Goal: Task Accomplishment & Management: Complete application form

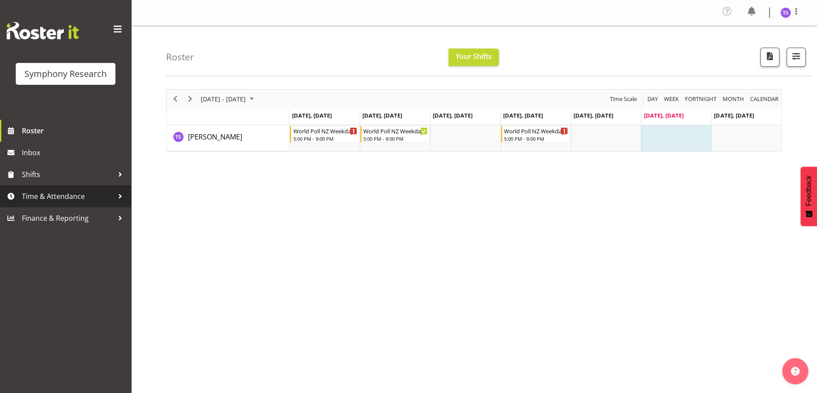
click at [44, 191] on span "Time & Attendance" at bounding box center [68, 196] width 92 height 13
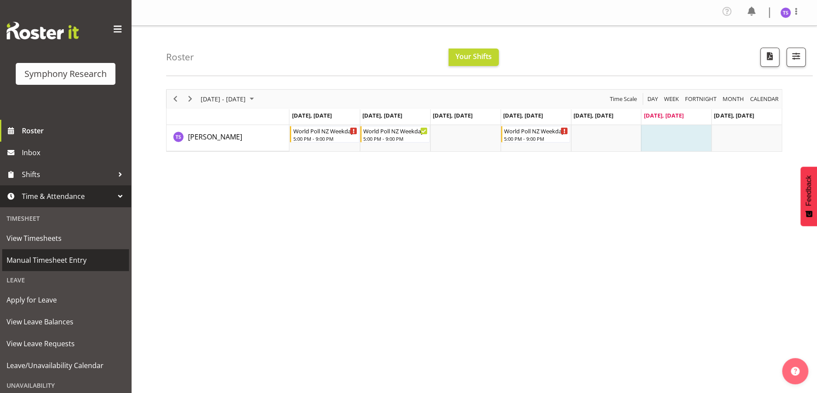
click at [34, 256] on span "Manual Timesheet Entry" at bounding box center [66, 259] width 118 height 13
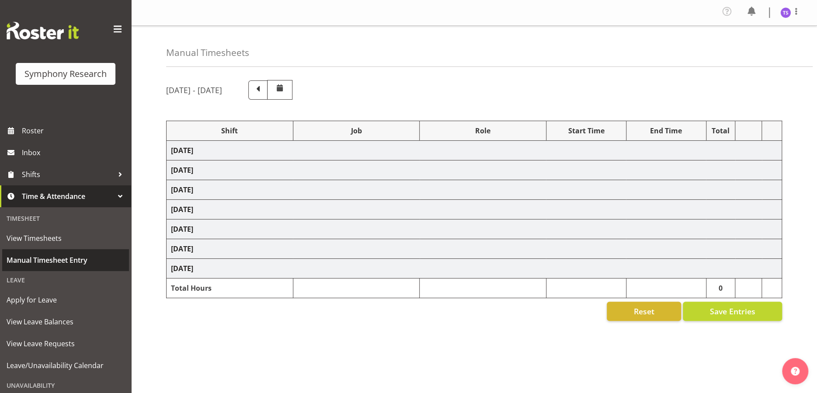
select select "48116"
select select "10527"
select select "47"
select select "48116"
select select "10527"
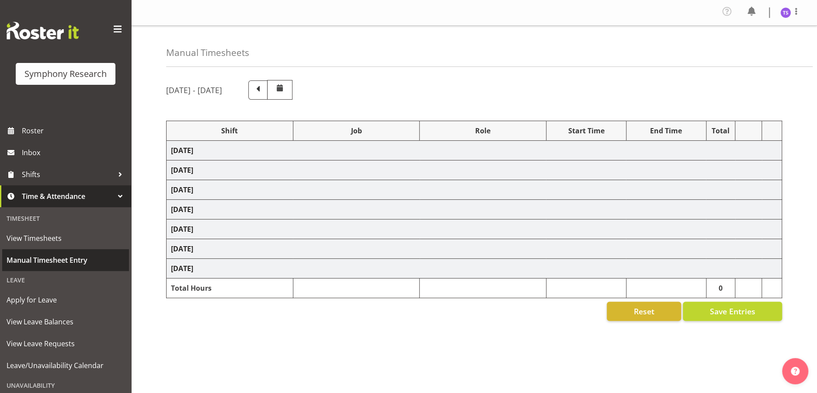
select select "47"
select select "48116"
select select "10527"
select select "47"
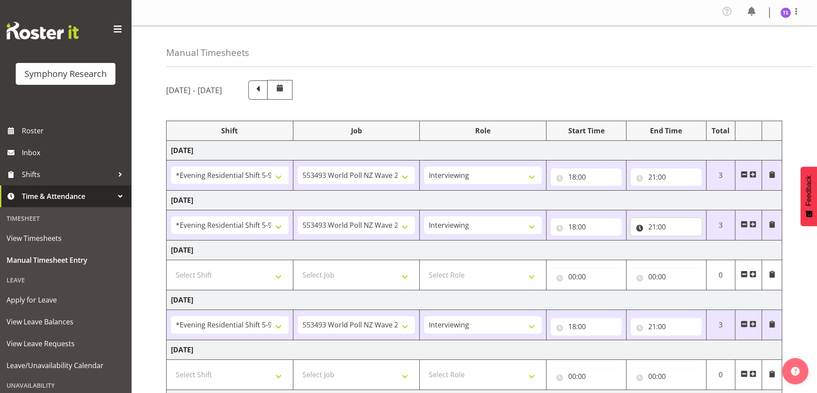
click at [658, 224] on input "21:00" at bounding box center [666, 226] width 71 height 17
click at [712, 250] on select "00 01 02 03 04 05 06 07 08 09 10 11 12 13 14 15 16 17 18 19 20 21 22 23 24 25 2…" at bounding box center [713, 249] width 20 height 17
select select "30"
type input "21:30"
click at [804, 259] on div "[DATE] - [DATE] Shift Job Role Start Time End Time Total [DATE] !!Weekend Resid…" at bounding box center [491, 305] width 651 height 465
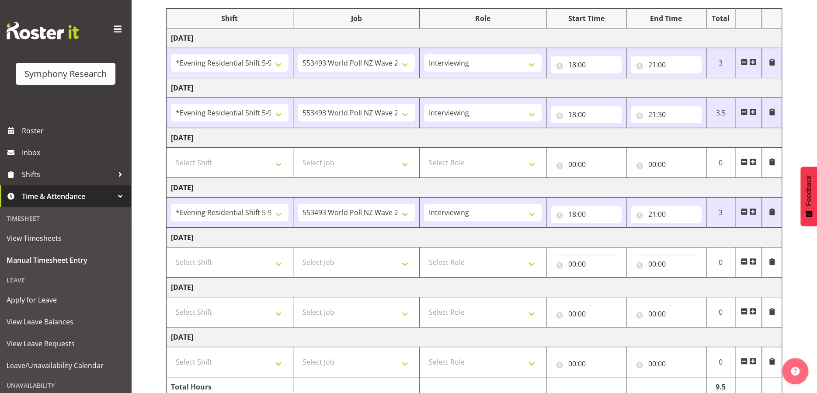
scroll to position [152, 0]
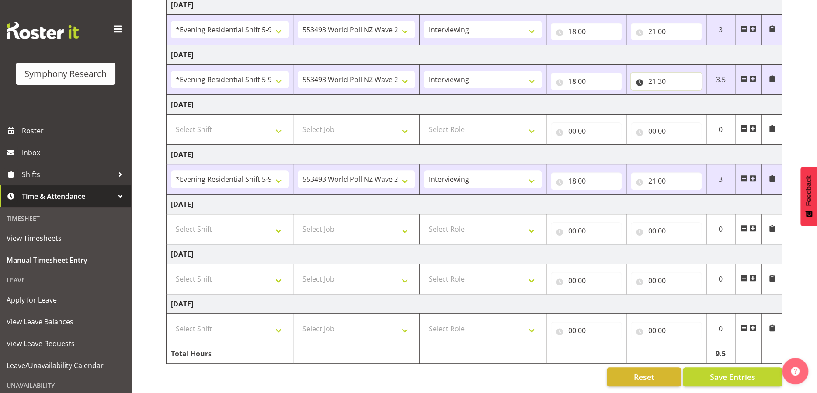
click at [662, 73] on input "21:30" at bounding box center [666, 81] width 71 height 17
click at [710, 95] on select "00 01 02 03 04 05 06 07 08 09 10 11 12 13 14 15 16 17 18 19 20 21 22 23 24 25 2…" at bounding box center [713, 103] width 20 height 17
select select "0"
click at [703, 95] on select "00 01 02 03 04 05 06 07 08 09 10 11 12 13 14 15 16 17 18 19 20 21 22 23 24 25 2…" at bounding box center [713, 103] width 20 height 17
type input "21:00"
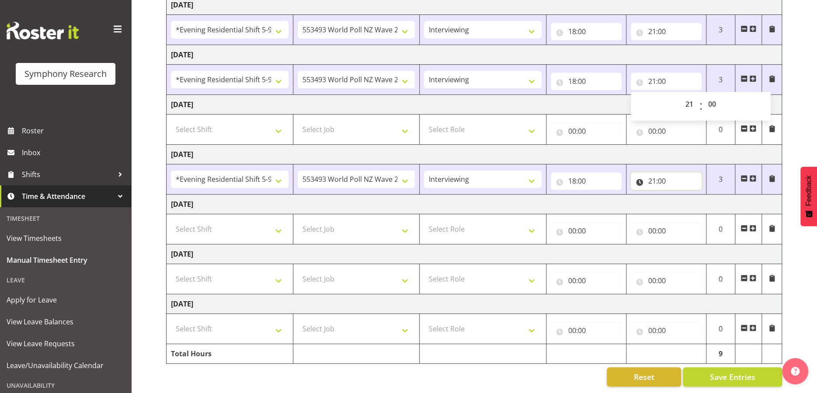
click at [662, 172] on input "21:00" at bounding box center [666, 180] width 71 height 17
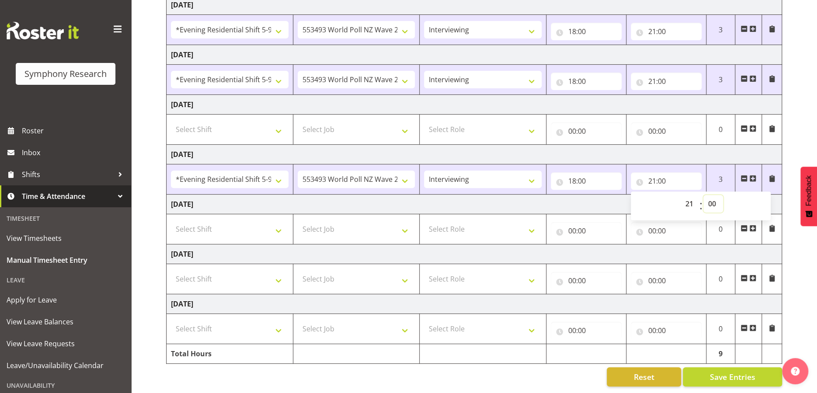
click at [711, 198] on select "00 01 02 03 04 05 06 07 08 09 10 11 12 13 14 15 16 17 18 19 20 21 22 23 24 25 2…" at bounding box center [713, 203] width 20 height 17
select select "30"
type input "21:30"
click at [568, 205] on td "[DATE]" at bounding box center [473, 204] width 615 height 20
click at [248, 271] on select "Select Shift !!Weekend Residential (Roster IT Shift Label) *Business 9/10am ~ 4…" at bounding box center [230, 278] width 118 height 17
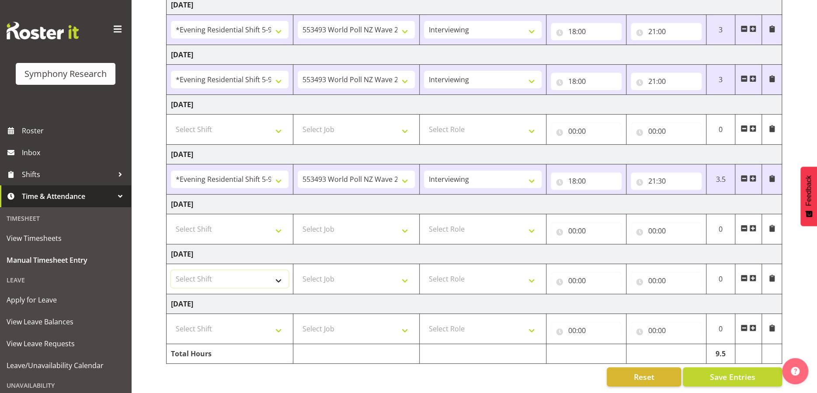
click at [277, 273] on select "Select Shift !!Weekend Residential (Roster IT Shift Label) *Business 9/10am ~ 4…" at bounding box center [230, 278] width 118 height 17
select select "11547"
click at [171, 270] on select "Select Shift !!Weekend Residential (Roster IT Shift Label) *Business 9/10am ~ 4…" at bounding box center [230, 278] width 118 height 17
click at [403, 274] on select "Select Job 550060 IF Admin 553492 World Poll Aus Wave 2 Main 2025 553493 World …" at bounding box center [357, 278] width 118 height 17
select select "10499"
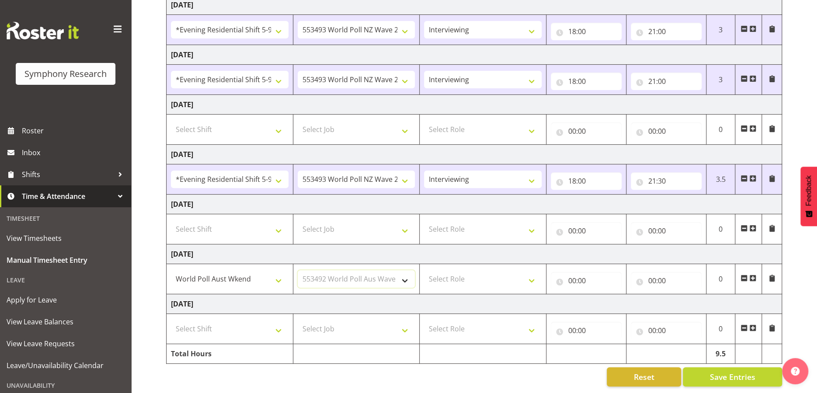
click at [298, 270] on select "Select Job 550060 IF Admin 553492 World Poll Aus Wave 2 Main 2025 553493 World …" at bounding box center [357, 278] width 118 height 17
click at [536, 273] on select "Select Role Briefing Interviewing" at bounding box center [483, 278] width 118 height 17
select select "297"
click at [424, 270] on select "Select Role Briefing Interviewing" at bounding box center [483, 278] width 118 height 17
click at [572, 272] on input "00:00" at bounding box center [586, 280] width 71 height 17
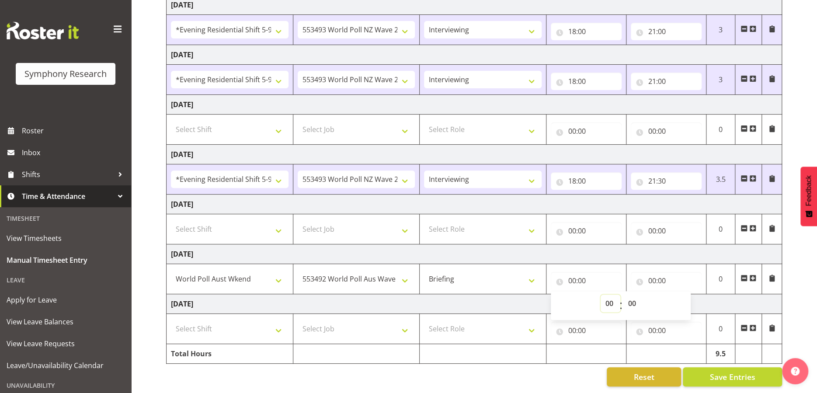
click at [602, 302] on select "00 01 02 03 04 05 06 07 08 09 10 11 12 13 14 15 16 17 18 19 20 21 22 23" at bounding box center [610, 303] width 20 height 17
select select "12"
type input "12:00"
click at [635, 297] on select "00 01 02 03 04 05 06 07 08 09 10 11 12 13 14 15 16 17 18 19 20 21 22 23 24 25 2…" at bounding box center [633, 303] width 20 height 17
select select "13"
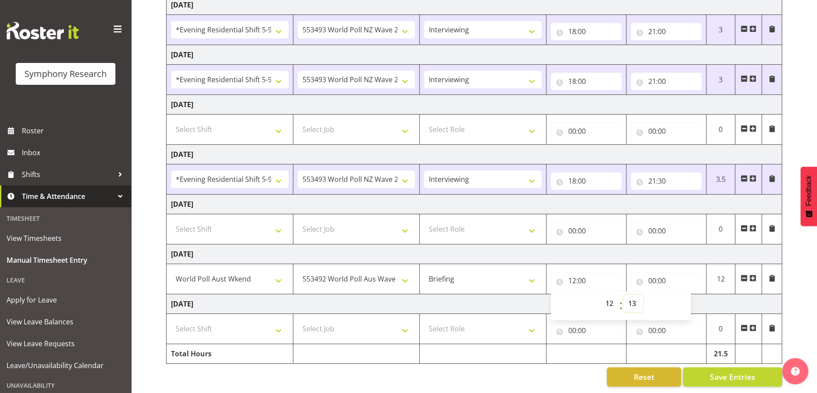
click at [623, 295] on select "00 01 02 03 04 05 06 07 08 09 10 11 12 13 14 15 16 17 18 19 20 21 22 23 24 25 2…" at bounding box center [633, 303] width 20 height 17
type input "12:13"
click at [630, 297] on select "00 01 02 03 04 05 06 07 08 09 10 11 12 13 14 15 16 17 18 19 20 21 22 23 24 25 2…" at bounding box center [633, 303] width 20 height 17
select select "1"
type input "12:01"
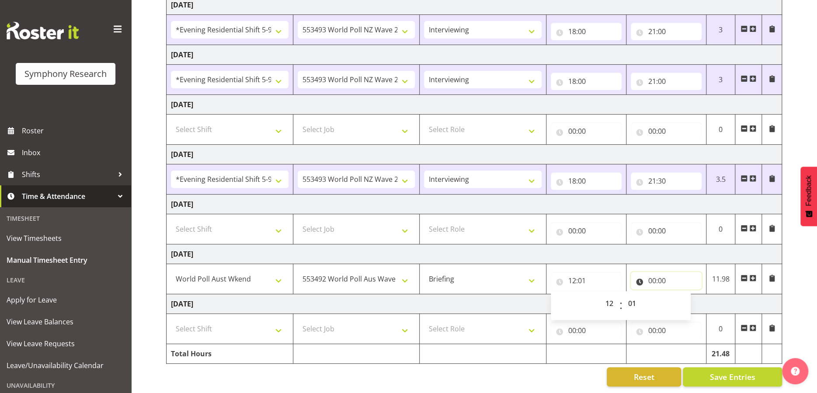
click at [651, 274] on input "00:00" at bounding box center [666, 280] width 71 height 17
click at [652, 274] on input "00:00" at bounding box center [666, 280] width 71 height 17
click at [652, 273] on input "00:00" at bounding box center [666, 280] width 71 height 17
click at [687, 300] on select "00 01 02 03 04 05 06 07 08 09 10 11 12 13 14 15 16 17 18 19 20 21 22 23" at bounding box center [690, 303] width 20 height 17
select select "13"
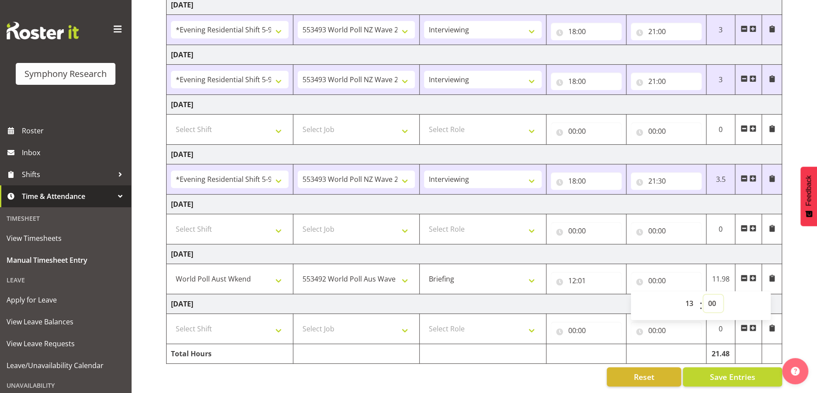
type input "13:00"
click at [716, 296] on select "00 01 02 03 04 05 06 07 08 09 10 11 12 13 14 15 16 17 18 19 20 21 22 23 24 25 2…" at bounding box center [713, 303] width 20 height 17
select select "45"
type input "13:45"
click at [584, 296] on td "[DATE]" at bounding box center [473, 304] width 615 height 20
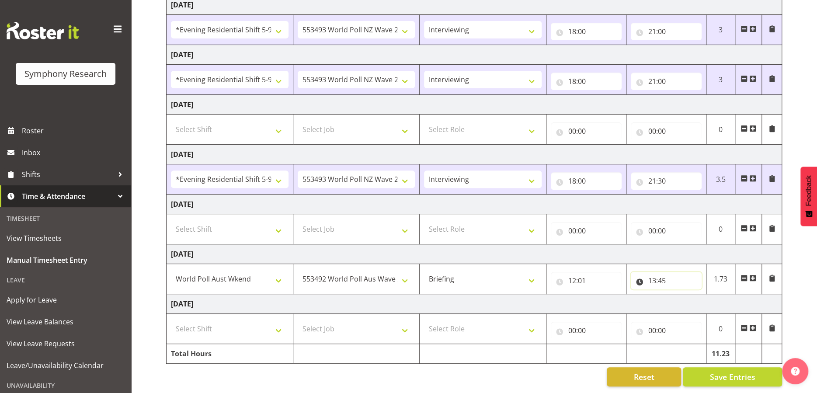
click at [661, 274] on input "13:45" at bounding box center [666, 280] width 71 height 17
click at [714, 298] on select "00 01 02 03 04 05 06 07 08 09 10 11 12 13 14 15 16 17 18 19 20 21 22 23 24 25 2…" at bounding box center [713, 303] width 20 height 17
drag, startPoint x: 578, startPoint y: 272, endPoint x: 587, endPoint y: 277, distance: 10.2
click at [587, 277] on input "12:01" at bounding box center [586, 280] width 71 height 17
click at [639, 300] on select "00 01 02 03 04 05 06 07 08 09 10 11 12 13 14 15 16 17 18 19 20 21 22 23 24 25 2…" at bounding box center [633, 303] width 20 height 17
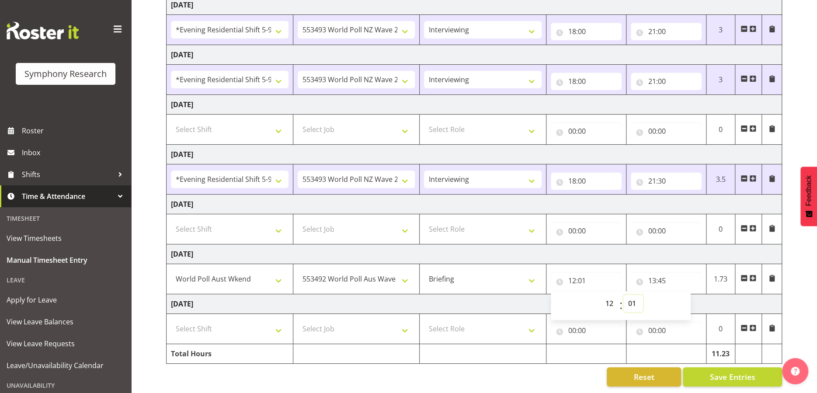
select select "0"
click at [623, 295] on select "00 01 02 03 04 05 06 07 08 09 10 11 12 13 14 15 16 17 18 19 20 21 22 23 24 25 2…" at bounding box center [633, 303] width 20 height 17
type input "12:00"
click at [611, 318] on div "00:00 00 01 02 03 04 05 06 07 08 09 10 11 12 13 14 15 16 17 18 19 20 21 22 23 :…" at bounding box center [586, 328] width 71 height 21
click at [751, 274] on span at bounding box center [752, 277] width 7 height 7
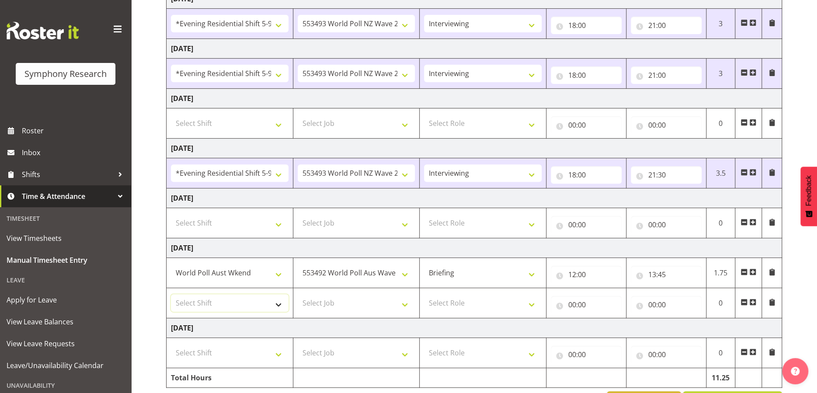
click at [278, 305] on select "Select Shift !!Weekend Residential (Roster IT Shift Label) *Business 9/10am ~ 4…" at bounding box center [230, 302] width 118 height 17
select select "11547"
click at [171, 294] on select "Select Shift !!Weekend Residential (Roster IT Shift Label) *Business 9/10am ~ 4…" at bounding box center [230, 302] width 118 height 17
click at [402, 303] on select "Select Job 550060 IF Admin 553492 World Poll Aus Wave 2 Main 2025 553493 World …" at bounding box center [357, 302] width 118 height 17
select select "10499"
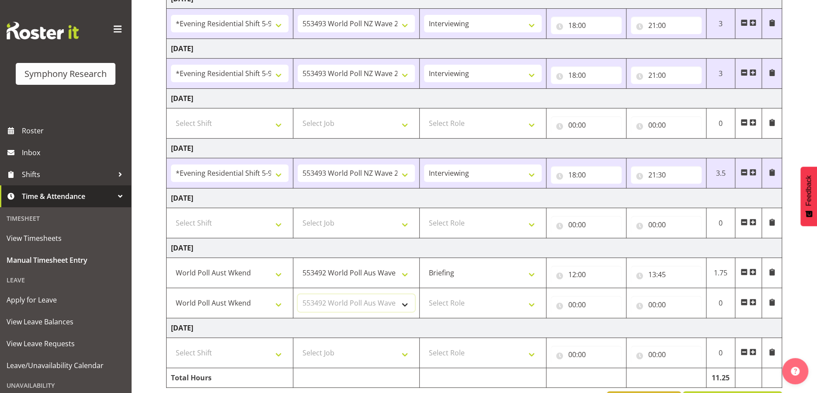
click at [298, 294] on select "Select Job 550060 IF Admin 553492 World Poll Aus Wave 2 Main 2025 553493 World …" at bounding box center [357, 302] width 118 height 17
click at [527, 305] on select "Select Role Briefing Interviewing" at bounding box center [483, 302] width 118 height 17
select select "297"
click at [424, 294] on select "Select Role Briefing Interviewing" at bounding box center [483, 302] width 118 height 17
click at [571, 307] on input "00:00" at bounding box center [586, 304] width 71 height 17
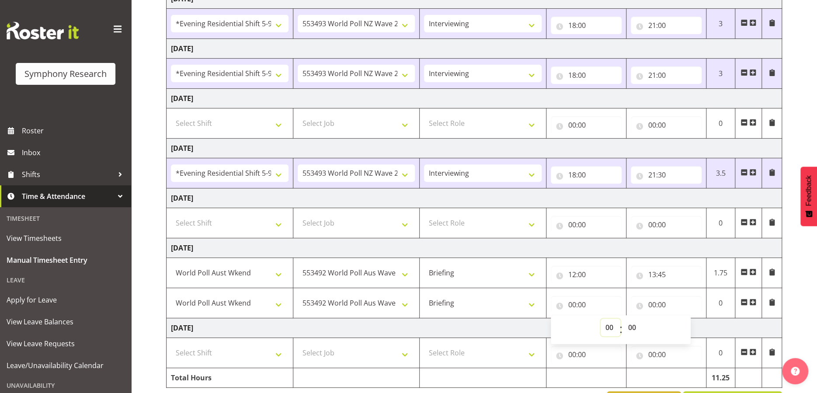
click at [606, 329] on select "00 01 02 03 04 05 06 07 08 09 10 11 12 13 14 15 16 17 18 19 20 21 22 23" at bounding box center [610, 327] width 20 height 17
select select "13"
type input "13:00"
click at [635, 326] on select "00 01 02 03 04 05 06 07 08 09 10 11 12 13 14 15 16 17 18 19 20 21 22 23 24 25 2…" at bounding box center [633, 327] width 20 height 17
select select "45"
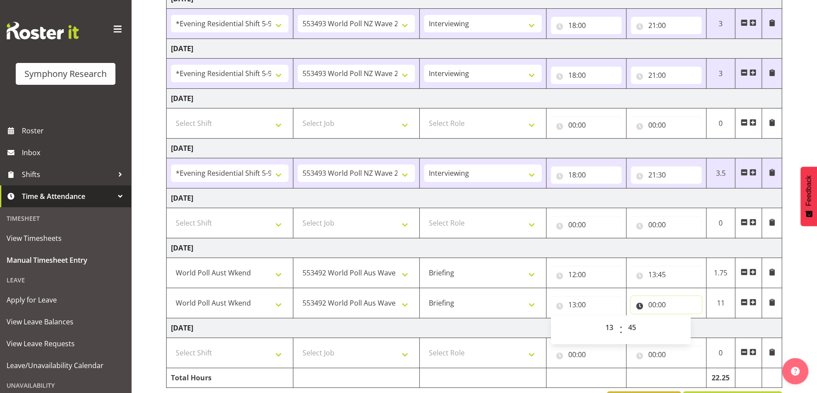
type input "13:45"
click at [655, 305] on input "00:00" at bounding box center [666, 304] width 71 height 17
click at [689, 330] on select "00 01 02 03 04 05 06 07 08 09 10 11 12 13 14 15 16 17 18 19 20 21 22 23" at bounding box center [690, 327] width 20 height 17
select select "14"
click at [680, 319] on select "00 01 02 03 04 05 06 07 08 09 10 11 12 13 14 15 16 17 18 19 20 21 22 23" at bounding box center [690, 327] width 20 height 17
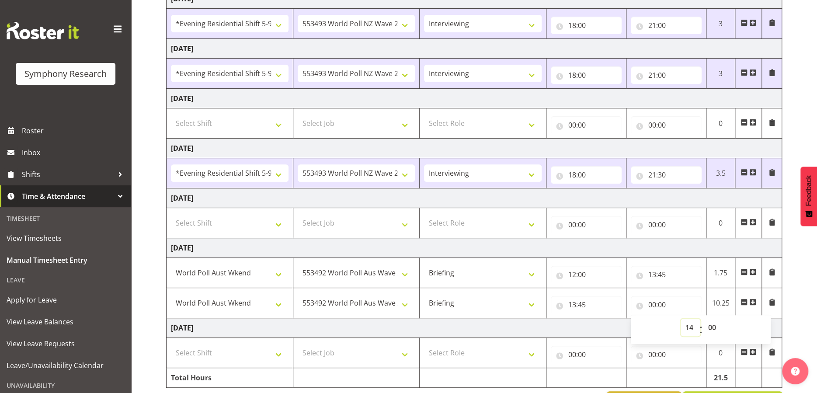
type input "14:00"
click at [711, 325] on select "00 01 02 03 04 05 06 07 08 09 10 11 12 13 14 15 16 17 18 19 20 21 22 23 24 25 2…" at bounding box center [713, 327] width 20 height 17
select select "45"
click at [703, 319] on select "00 01 02 03 04 05 06 07 08 09 10 11 12 13 14 15 16 17 18 19 20 21 22 23 24 25 2…" at bounding box center [713, 327] width 20 height 17
type input "14:45"
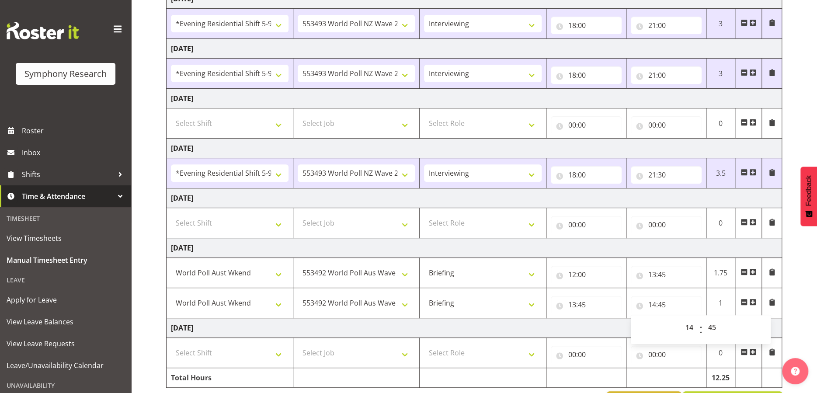
click at [534, 333] on td "[DATE]" at bounding box center [473, 328] width 615 height 20
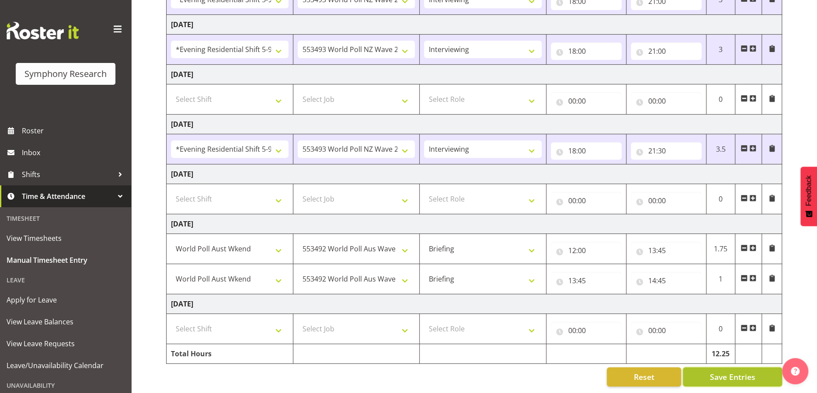
click at [735, 371] on span "Save Entries" at bounding box center [731, 376] width 45 height 11
